Goal: Navigation & Orientation: Find specific page/section

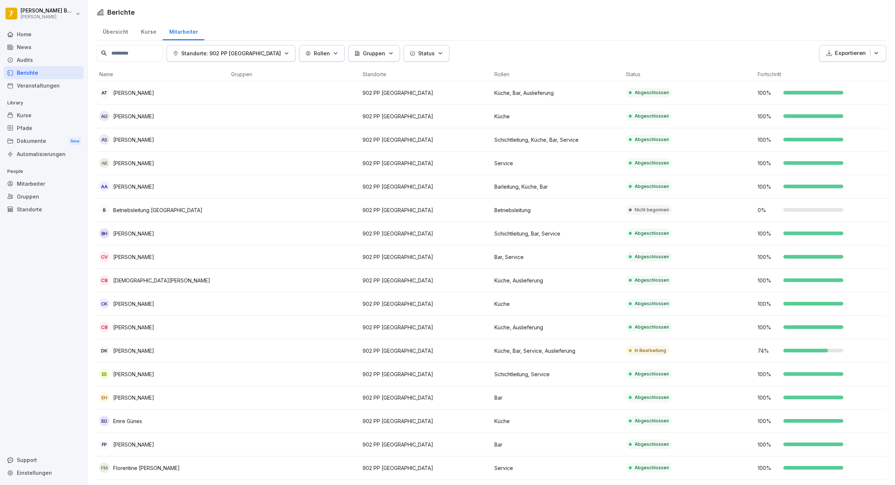
scroll to position [43, 0]
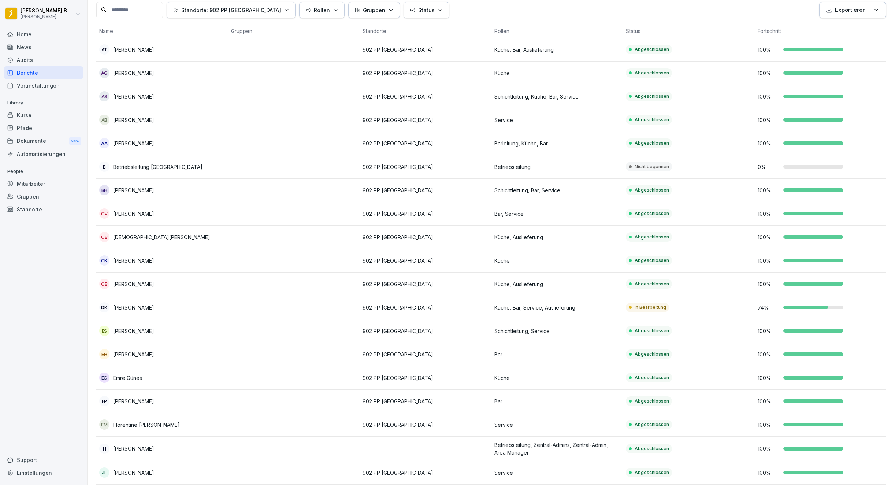
click at [43, 71] on div "Berichte" at bounding box center [44, 72] width 80 height 13
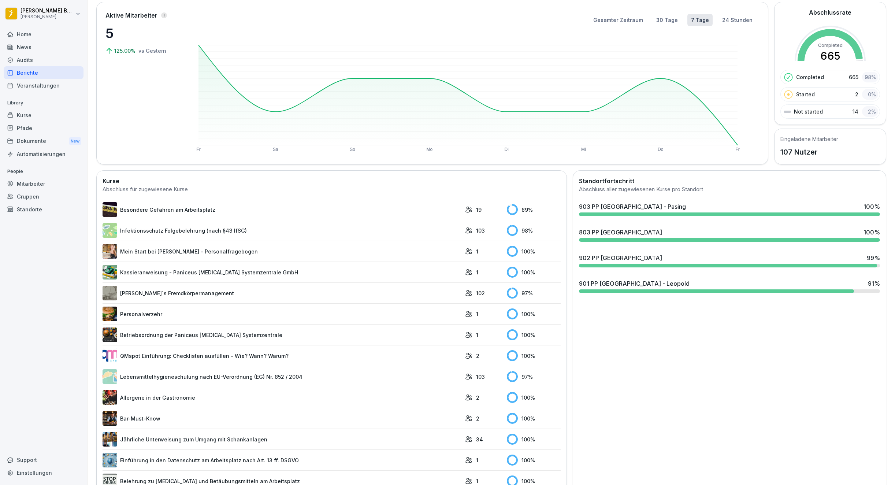
click at [645, 279] on div "901 PP [GEOGRAPHIC_DATA] - Leopold" at bounding box center [634, 283] width 111 height 9
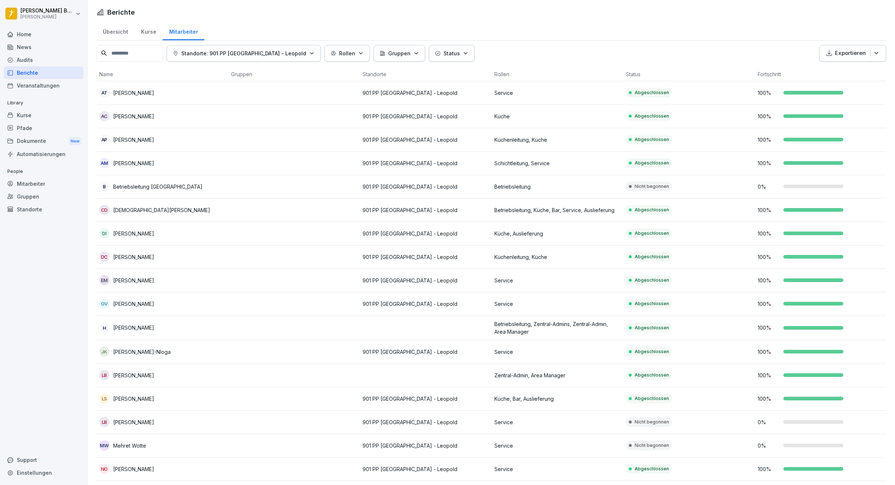
click at [20, 37] on div "Home" at bounding box center [44, 34] width 80 height 13
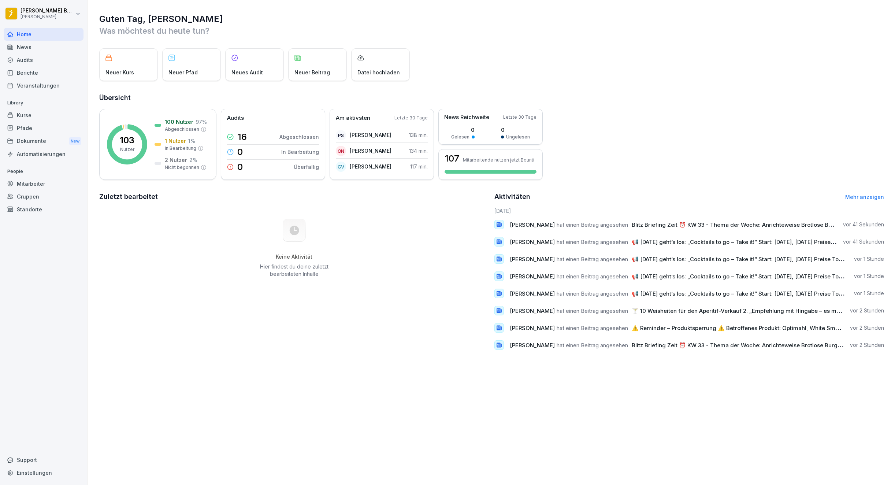
click at [852, 200] on link "Mehr anzeigen" at bounding box center [864, 197] width 39 height 6
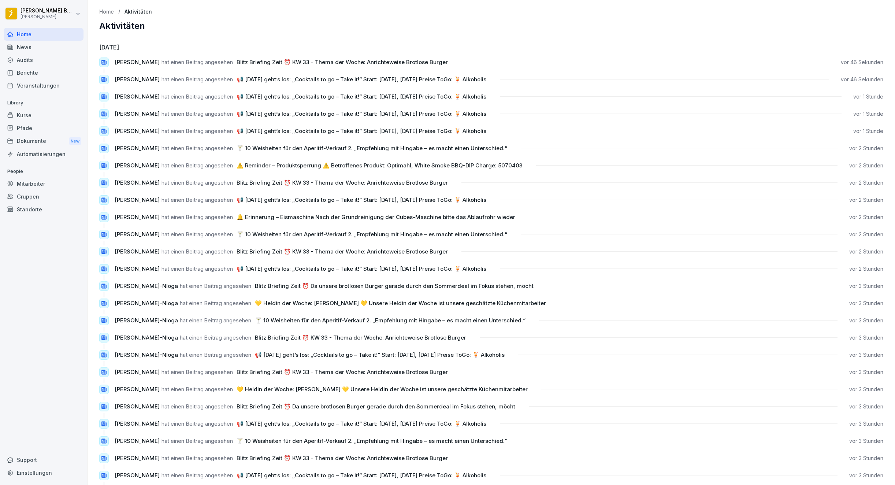
click at [56, 34] on div "Home" at bounding box center [44, 34] width 80 height 13
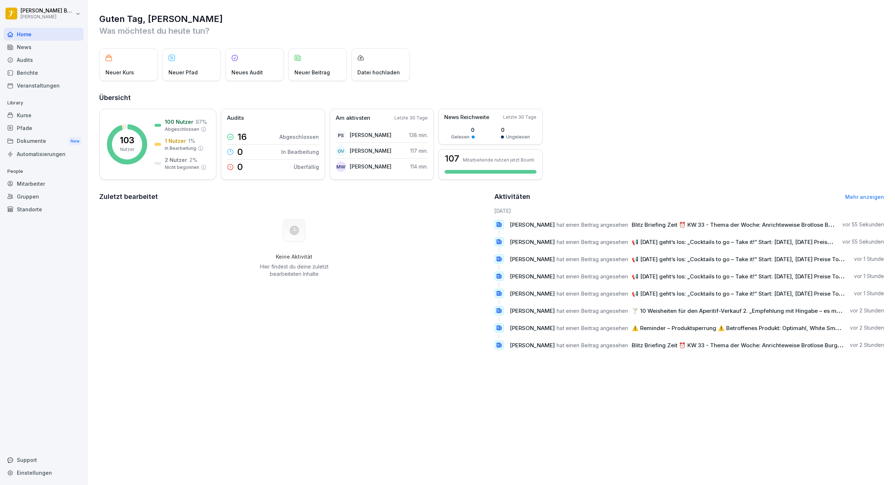
click at [46, 32] on div "Home" at bounding box center [44, 34] width 80 height 13
